Goal: Task Accomplishment & Management: Complete application form

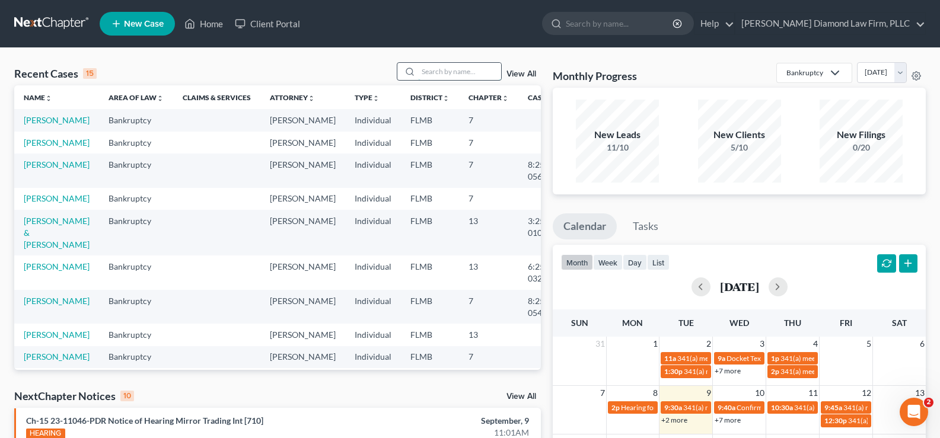
click at [448, 69] on input "search" at bounding box center [459, 71] width 83 height 17
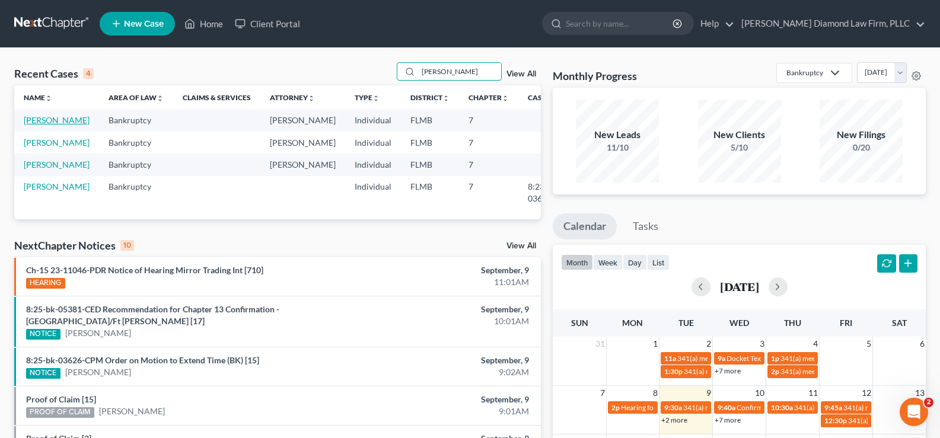
type input "[PERSON_NAME]"
click at [57, 125] on link "[PERSON_NAME]" at bounding box center [57, 120] width 66 height 10
select select "7"
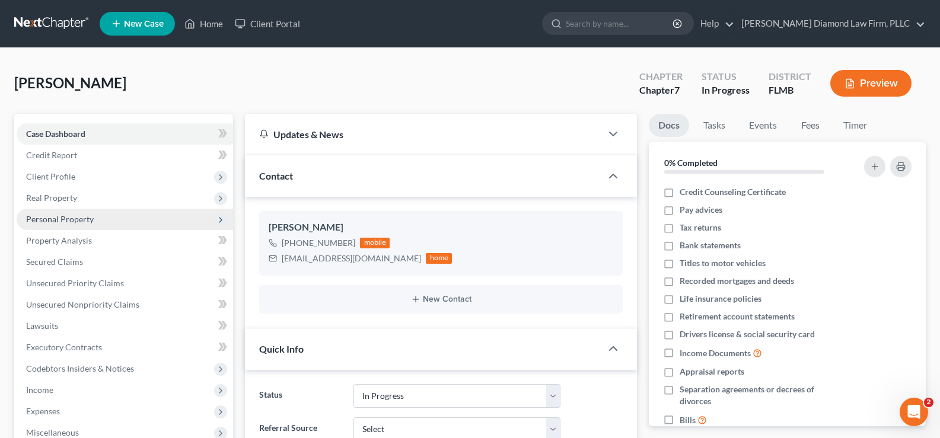
click at [105, 225] on span "Personal Property" at bounding box center [125, 219] width 216 height 21
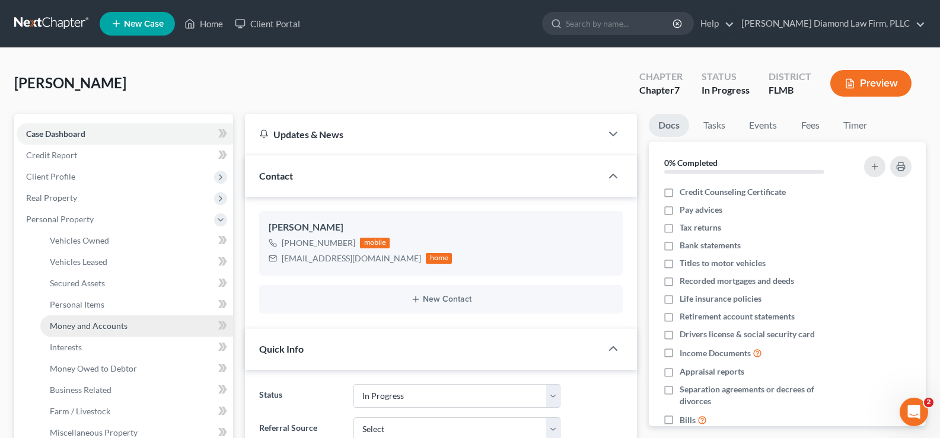
click at [122, 330] on span "Money and Accounts" at bounding box center [89, 326] width 78 height 10
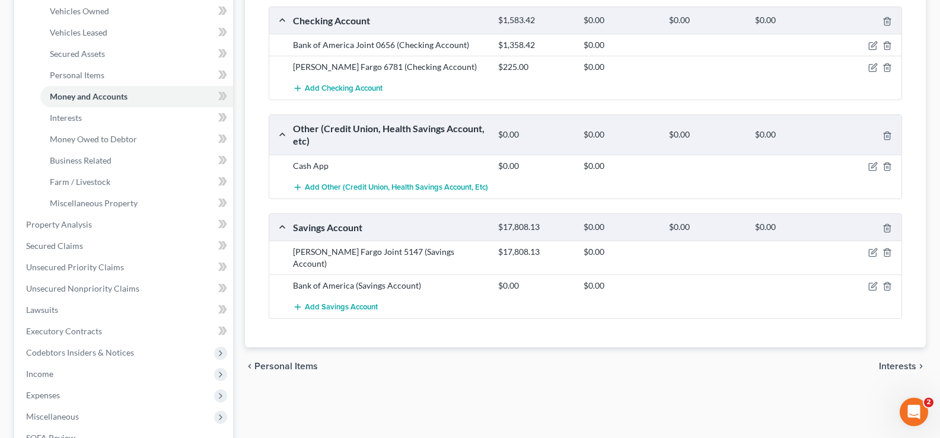
scroll to position [237, 0]
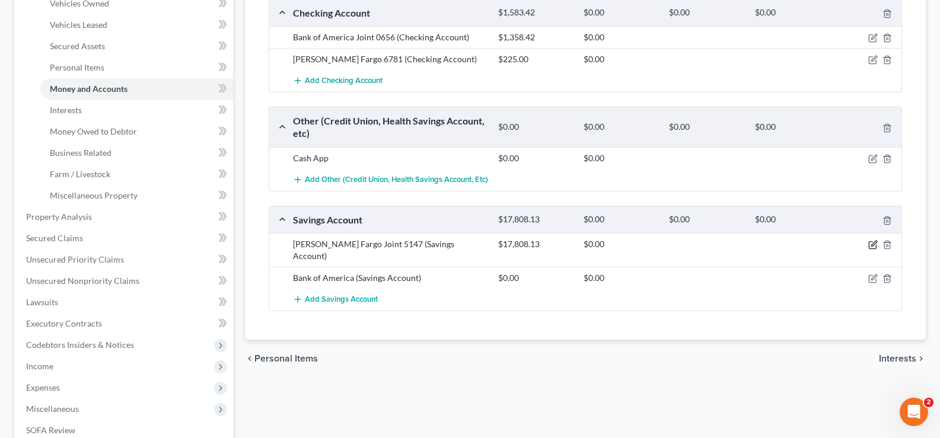
click at [872, 243] on icon "button" at bounding box center [872, 244] width 9 height 9
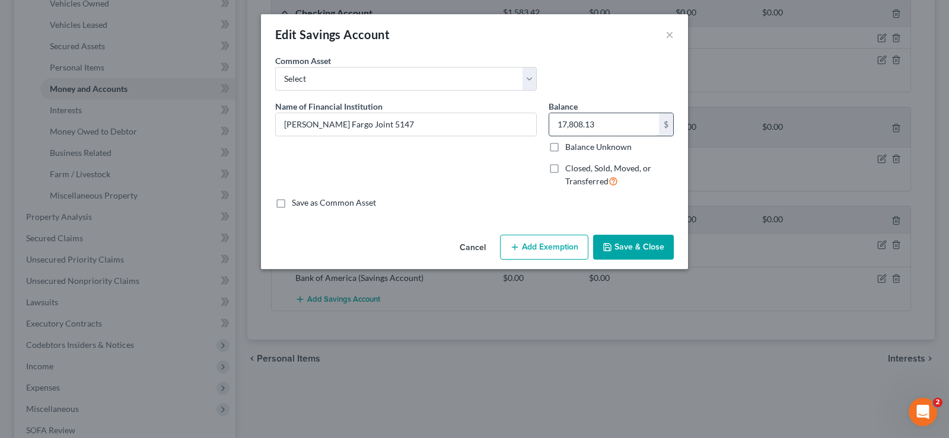
click at [611, 117] on input "17,808.13" at bounding box center [604, 124] width 110 height 23
click at [566, 122] on input "2,008.30" at bounding box center [604, 124] width 110 height 23
type input "20,008.30"
click at [638, 242] on button "Save & Close" at bounding box center [633, 247] width 81 height 25
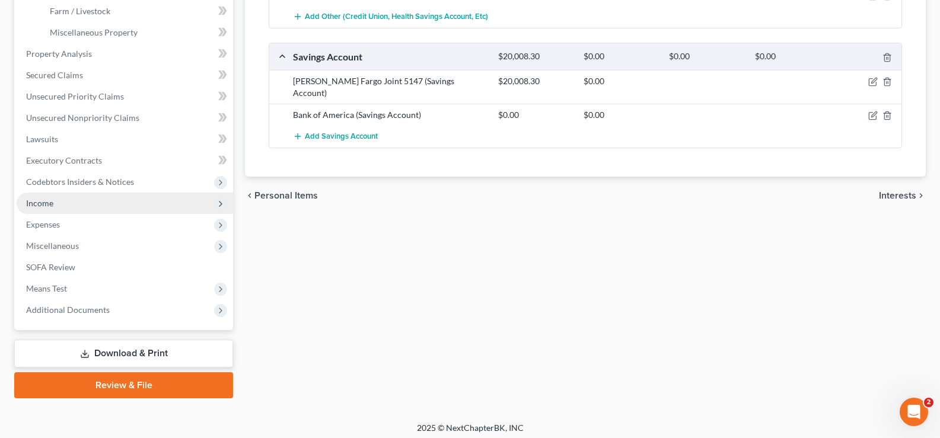
scroll to position [406, 0]
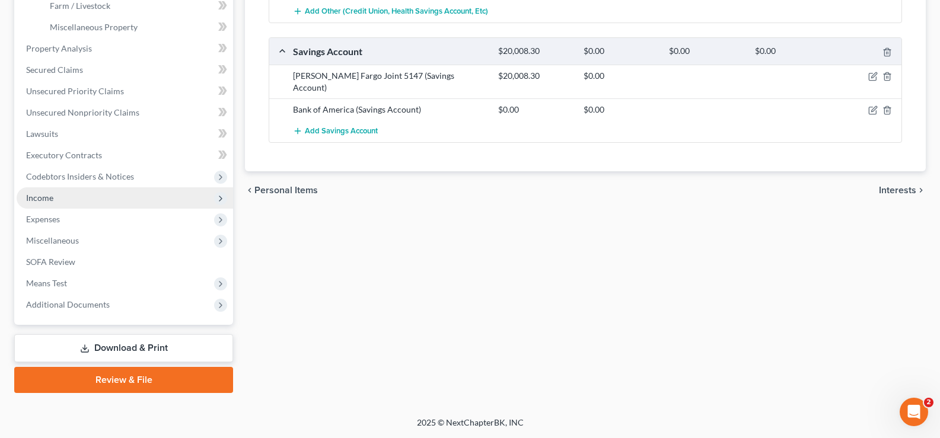
click at [78, 205] on span "Income" at bounding box center [125, 197] width 216 height 21
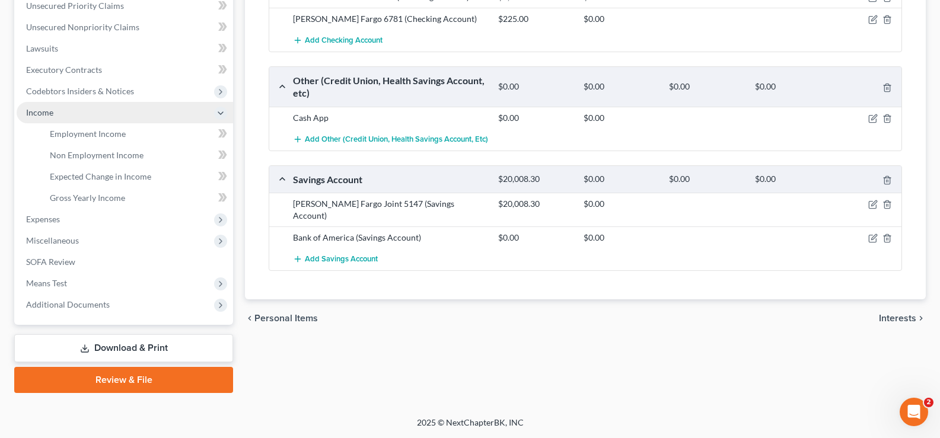
scroll to position [278, 0]
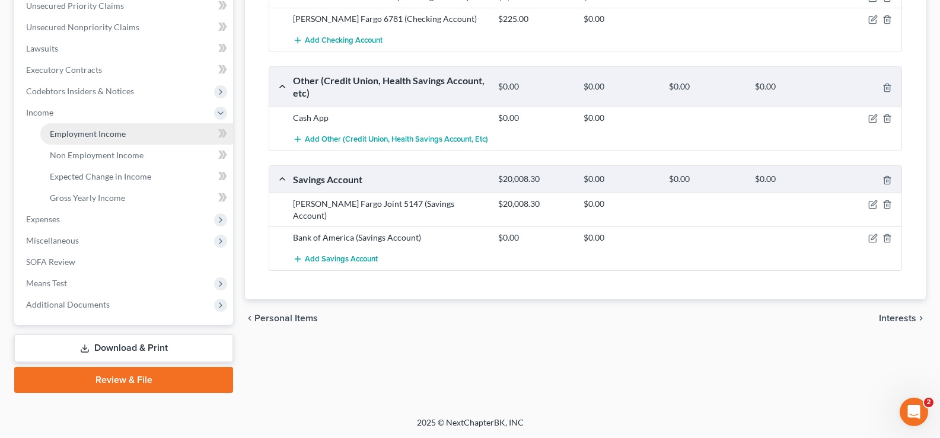
click at [98, 138] on span "Employment Income" at bounding box center [88, 134] width 76 height 10
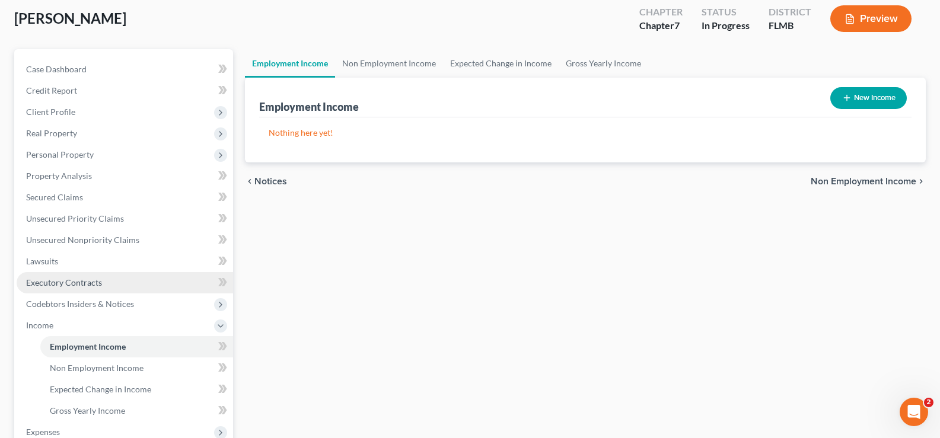
scroll to position [178, 0]
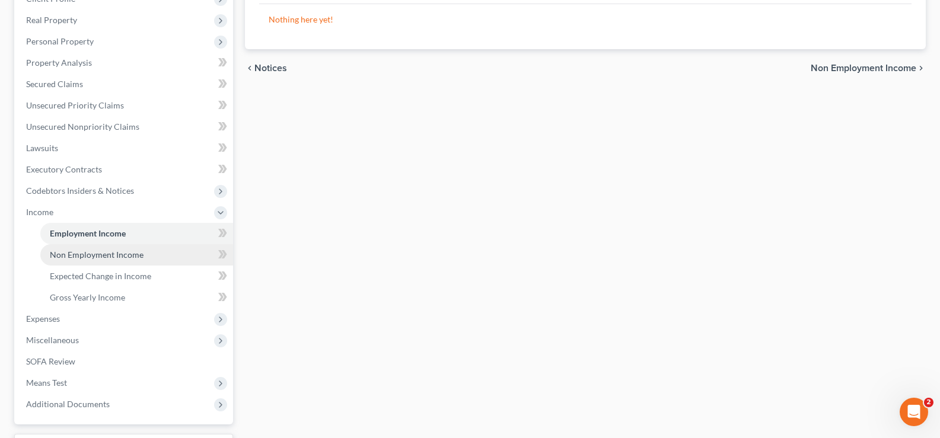
click at [114, 254] on span "Non Employment Income" at bounding box center [97, 255] width 94 height 10
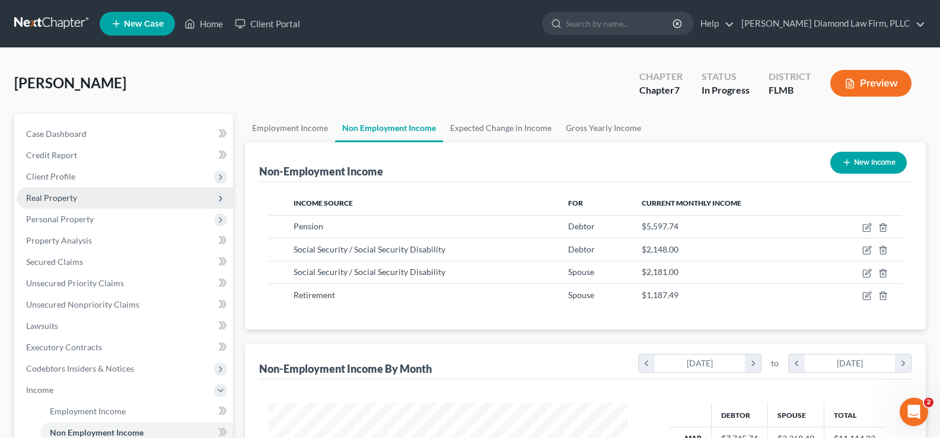
click at [102, 202] on span "Real Property" at bounding box center [125, 197] width 216 height 21
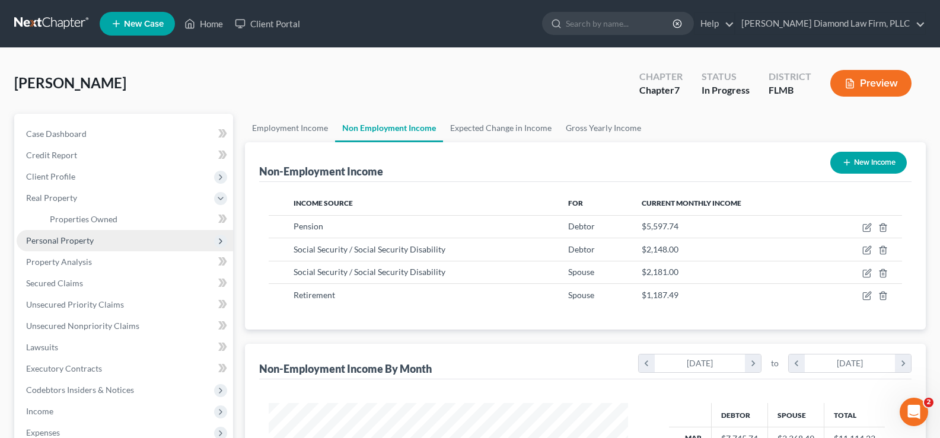
click at [109, 238] on span "Personal Property" at bounding box center [125, 240] width 216 height 21
